Goal: Task Accomplishment & Management: Use online tool/utility

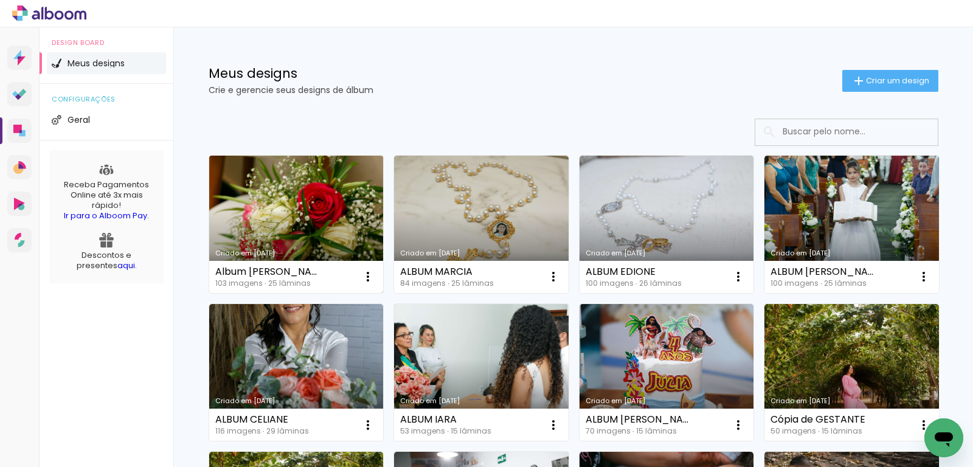
click at [312, 214] on link "Criado em [DATE]" at bounding box center [296, 224] width 174 height 137
